Goal: Task Accomplishment & Management: Use online tool/utility

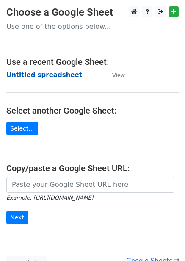
click at [53, 77] on strong "Untitled spreadsheet" at bounding box center [44, 75] width 76 height 8
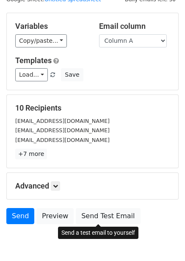
scroll to position [68, 0]
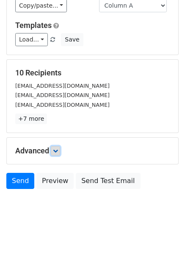
click at [56, 152] on icon at bounding box center [55, 150] width 5 height 5
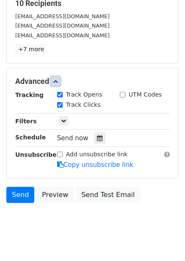
scroll to position [142, 0]
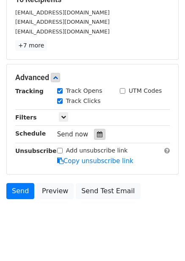
click at [97, 135] on icon at bounding box center [100, 134] width 6 height 6
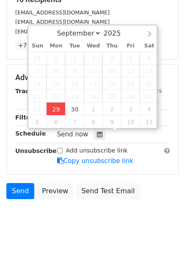
type input "2025-09-29 12:00"
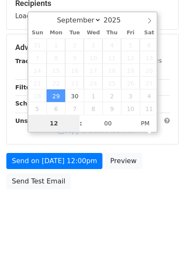
type input "4"
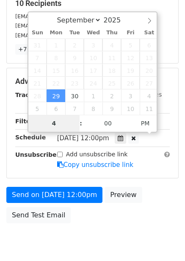
scroll to position [142, 0]
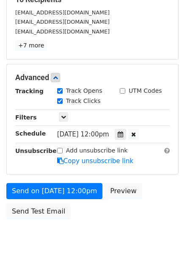
type input "2025-09-29 16:00"
click at [154, 214] on div "Send on Sep 29 at 12:00pm Preview Send Test Email" at bounding box center [92, 203] width 185 height 41
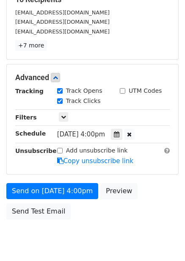
scroll to position [138, 0]
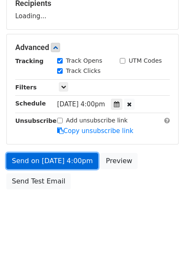
click at [67, 164] on link "Send on Sep 29 at 4:00pm" at bounding box center [52, 161] width 92 height 16
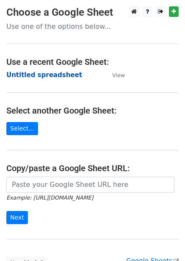
click at [60, 79] on strong "Untitled spreadsheet" at bounding box center [44, 75] width 76 height 8
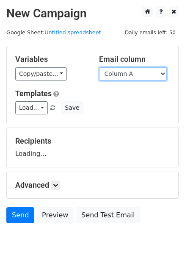
click at [135, 75] on select "Column A Column B Column C Column D Column E Column F" at bounding box center [133, 73] width 68 height 13
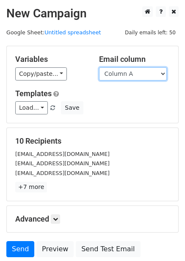
click at [131, 72] on select "Column A Column B Column C Column D Column E Column F" at bounding box center [133, 73] width 68 height 13
select select "Column B"
click at [99, 67] on select "Column A Column B Column C Column D Column E Column F" at bounding box center [133, 73] width 68 height 13
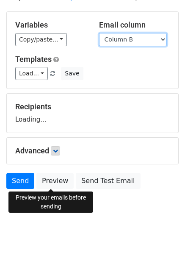
scroll to position [34, 0]
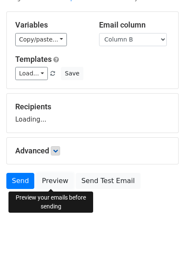
click at [60, 178] on link "Preview" at bounding box center [54, 181] width 37 height 16
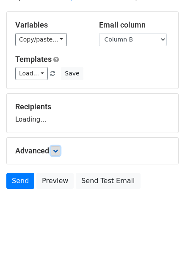
click at [61, 149] on form "Variables Copy/paste... {{Column A}} {{Column B}} {{Column C}} {{Column D}} {{C…" at bounding box center [92, 102] width 173 height 182
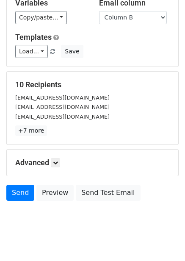
scroll to position [68, 0]
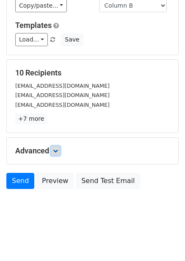
click at [56, 150] on icon at bounding box center [55, 150] width 5 height 5
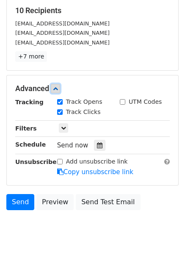
scroll to position [150, 0]
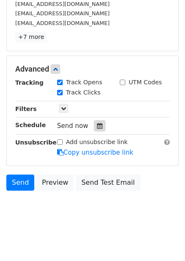
click at [97, 126] on icon at bounding box center [100, 126] width 6 height 6
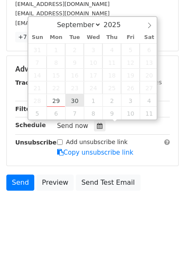
type input "2025-09-30 12:00"
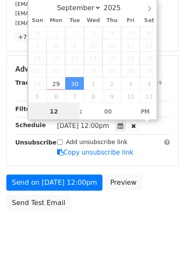
scroll to position [0, 0]
type input "5"
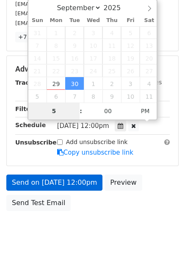
scroll to position [138, 0]
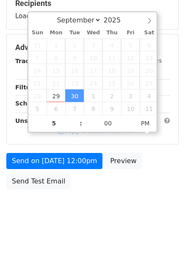
type input "2025-09-30 17:00"
click at [109, 183] on div "Send on Sep 30 at 12:00pm Preview Send Test Email" at bounding box center [92, 173] width 185 height 41
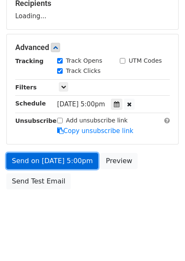
click at [84, 162] on link "Send on Sep 30 at 5:00pm" at bounding box center [52, 161] width 92 height 16
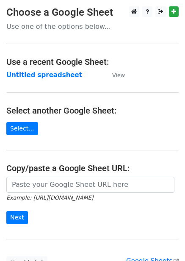
click at [35, 71] on strong "Untitled spreadsheet" at bounding box center [44, 75] width 76 height 8
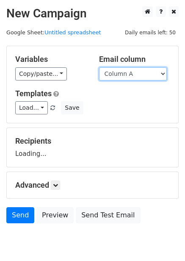
drag, startPoint x: 136, startPoint y: 72, endPoint x: 133, endPoint y: 80, distance: 8.6
click at [136, 72] on select "Column A Column B Column C Column D Column E Column F" at bounding box center [133, 73] width 68 height 13
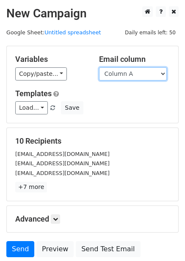
click at [132, 76] on select "Column A Column B Column C Column D Column E Column F" at bounding box center [133, 73] width 68 height 13
select select "Column C"
click at [99, 67] on select "Column A Column B Column C Column D Column E Column F" at bounding box center [133, 73] width 68 height 13
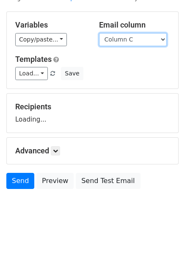
scroll to position [34, 0]
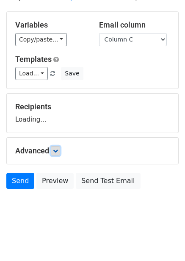
click at [57, 150] on icon at bounding box center [55, 150] width 5 height 5
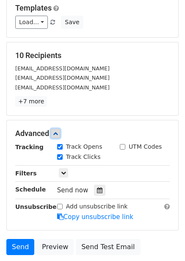
scroll to position [109, 0]
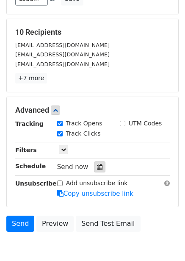
click at [97, 164] on icon at bounding box center [100, 167] width 6 height 6
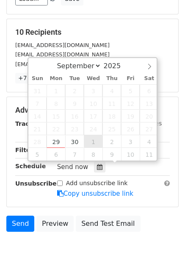
type input "2025-10-01 12:00"
select select "9"
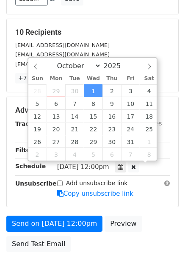
scroll to position [0, 0]
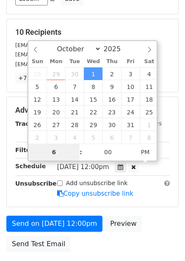
type input "6"
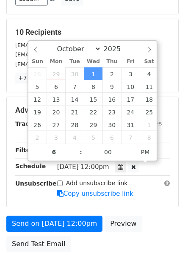
type input "2025-10-01 18:00"
type input "06"
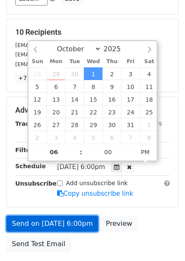
click at [68, 218] on link "Send on Oct 1 at 6:00pm" at bounding box center [52, 224] width 92 height 16
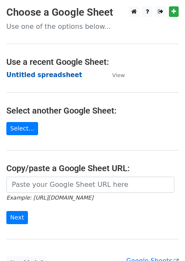
click at [59, 75] on strong "Untitled spreadsheet" at bounding box center [44, 75] width 76 height 8
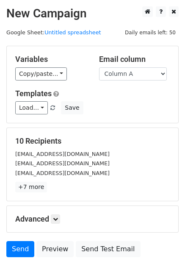
click at [124, 81] on div "Variables Copy/paste... {{Column A}} {{Column B}} {{Column C}} {{Column D}} {{C…" at bounding box center [93, 84] width 172 height 77
click at [126, 78] on select "Column A Column B Column C Column D Column E Column F" at bounding box center [133, 73] width 68 height 13
select select "Column D"
click at [99, 67] on select "Column A Column B Column C Column D Column E Column F" at bounding box center [133, 73] width 68 height 13
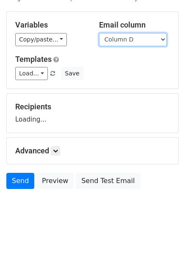
scroll to position [34, 0]
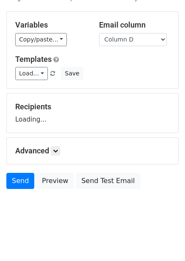
click at [50, 153] on h5 "Advanced" at bounding box center [92, 150] width 155 height 9
click at [58, 153] on icon at bounding box center [55, 150] width 5 height 5
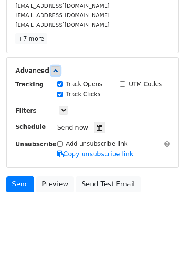
scroll to position [149, 0]
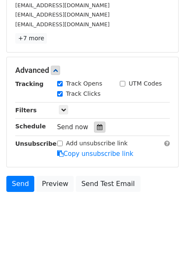
click at [100, 129] on div at bounding box center [99, 127] width 11 height 11
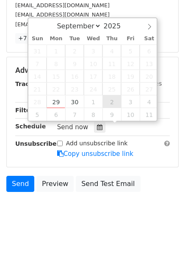
type input "2025-10-02 12:00"
select select "9"
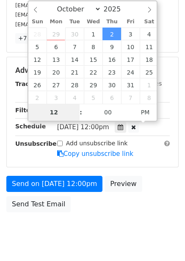
scroll to position [138, 0]
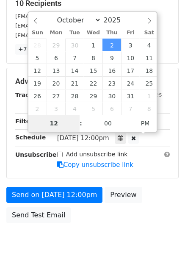
type input "7"
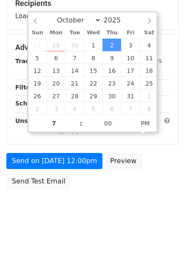
type input "2025-10-02 19:00"
click at [131, 187] on div "Send on Oct 2 at 12:00pm Preview Send Test Email" at bounding box center [92, 173] width 185 height 41
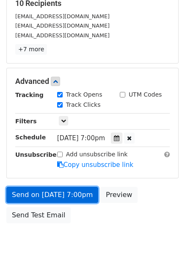
click at [80, 194] on link "Send on Oct 2 at 7:00pm" at bounding box center [52, 195] width 92 height 16
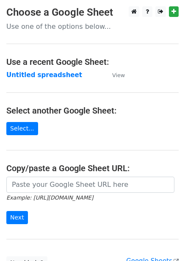
click at [37, 76] on strong "Untitled spreadsheet" at bounding box center [44, 75] width 76 height 8
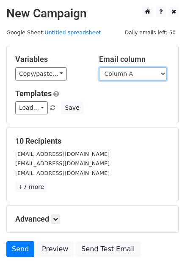
click at [159, 74] on select "Column A Column B Column C Column D Column E Column F" at bounding box center [133, 73] width 68 height 13
select select "Column E"
click at [99, 67] on select "Column A Column B Column C Column D Column E Column F" at bounding box center [133, 73] width 68 height 13
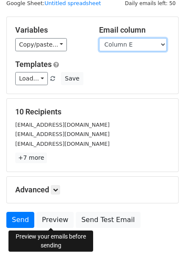
scroll to position [68, 0]
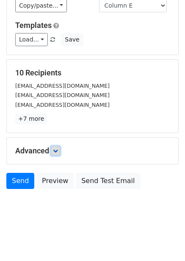
click at [54, 153] on link at bounding box center [55, 150] width 9 height 9
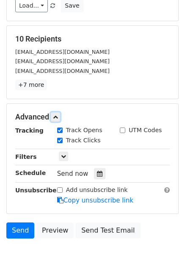
scroll to position [151, 0]
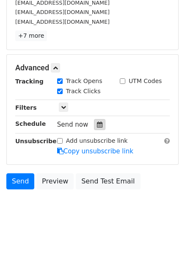
click at [94, 124] on div at bounding box center [99, 124] width 11 height 11
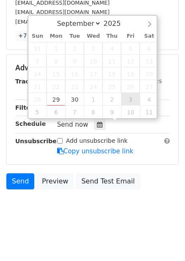
type input "[DATE] 12:00"
select select "9"
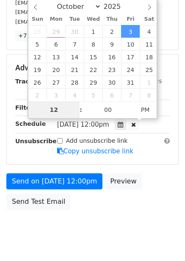
scroll to position [138, 0]
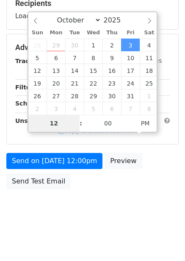
type input "8"
type input "[DATE] 20:00"
click at [134, 159] on div "Send on [DATE] 12:00pm Preview Send Test Email" at bounding box center [92, 173] width 185 height 41
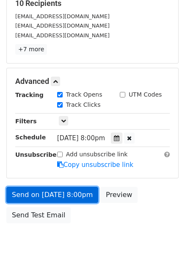
click at [78, 191] on link "Send on [DATE] 8:00pm" at bounding box center [52, 195] width 92 height 16
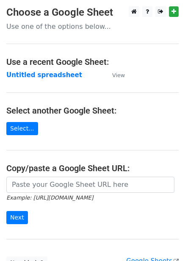
click at [49, 77] on strong "Untitled spreadsheet" at bounding box center [44, 75] width 76 height 8
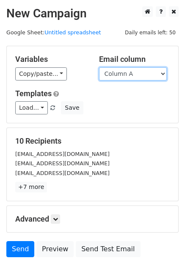
click at [133, 79] on select "Column A Column B Column C Column D Column E Column F" at bounding box center [133, 73] width 68 height 13
select select "Column F"
click at [99, 67] on select "Column A Column B Column C Column D Column E Column F" at bounding box center [133, 73] width 68 height 13
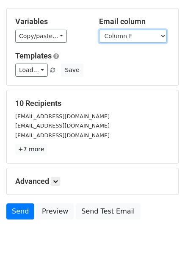
scroll to position [68, 0]
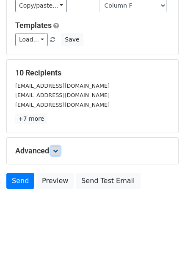
click at [58, 148] on icon at bounding box center [55, 150] width 5 height 5
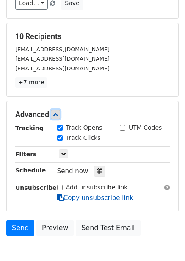
scroll to position [151, 0]
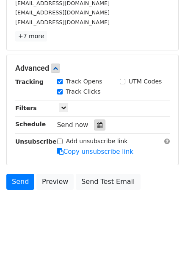
click at [94, 125] on div at bounding box center [99, 125] width 11 height 11
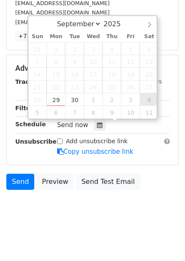
type input "[DATE] 12:00"
select select "9"
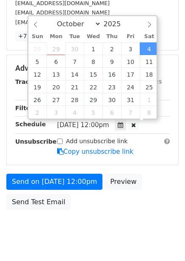
scroll to position [0, 0]
type input "9"
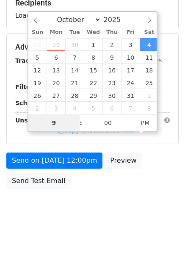
scroll to position [138, 0]
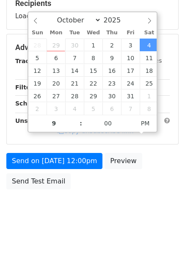
type input "[DATE] 21:00"
click at [162, 183] on div "Send on [DATE] 12:00pm Preview Send Test Email" at bounding box center [92, 173] width 185 height 41
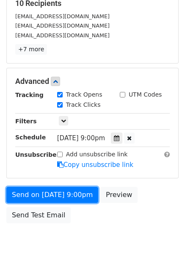
click at [72, 194] on link "Send on [DATE] 9:00pm" at bounding box center [52, 195] width 92 height 16
